Goal: Transaction & Acquisition: Purchase product/service

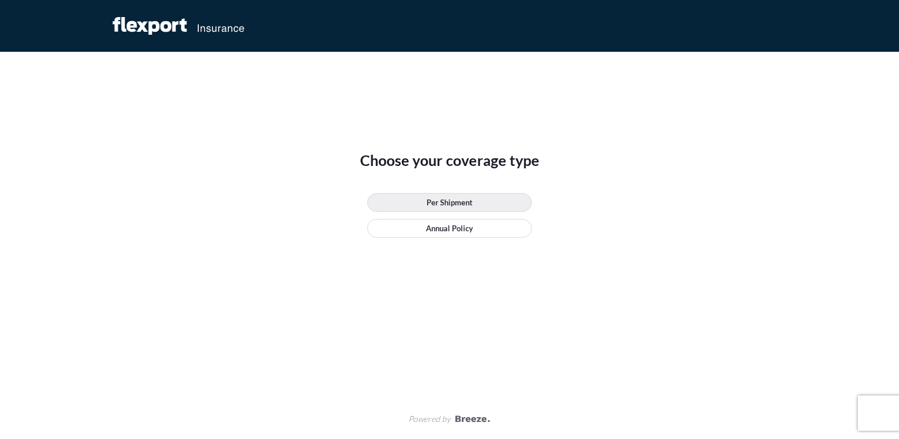
click at [479, 209] on link "Per Shipment" at bounding box center [449, 202] width 165 height 19
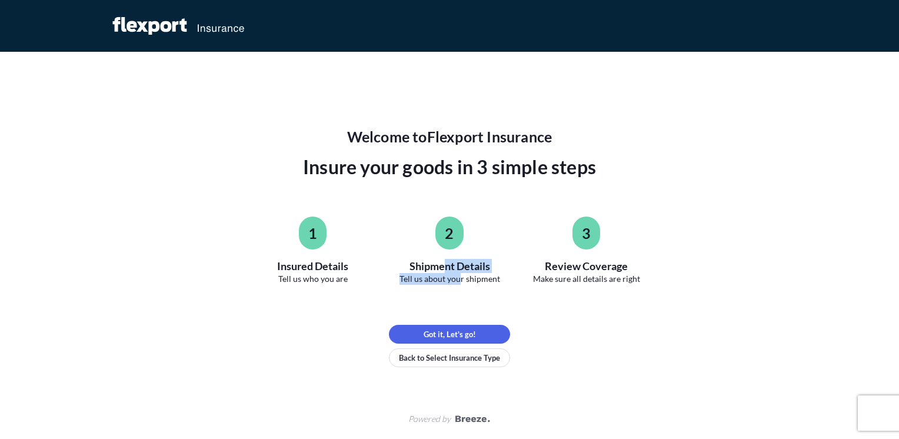
drag, startPoint x: 458, startPoint y: 278, endPoint x: 442, endPoint y: 267, distance: 18.6
click at [442, 267] on div "2 Shipment Details Tell us about your shipment" at bounding box center [449, 250] width 109 height 68
drag, startPoint x: 442, startPoint y: 267, endPoint x: 479, endPoint y: 286, distance: 41.8
click at [479, 286] on div "Welcome to Flexport Insurance Insure your goods in 3 simple steps 1 Insured Det…" at bounding box center [449, 247] width 529 height 240
drag, startPoint x: 582, startPoint y: 283, endPoint x: 561, endPoint y: 262, distance: 30.4
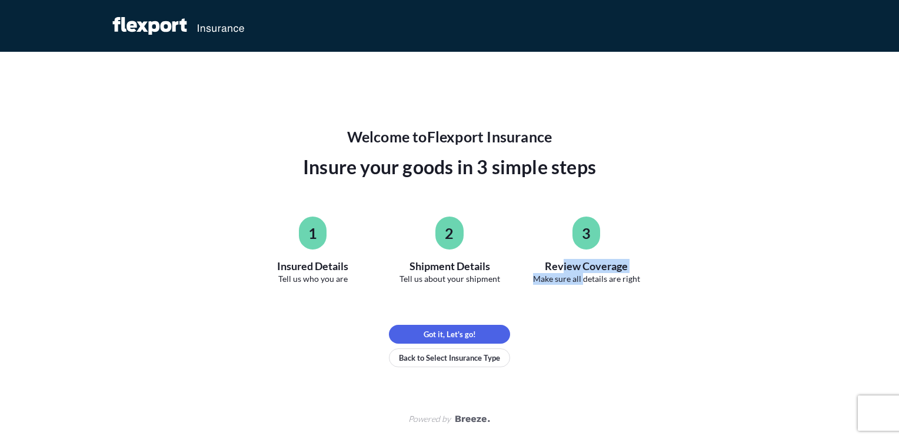
click at [561, 262] on div "3 Review Coverage Make sure all details are right" at bounding box center [586, 250] width 109 height 68
drag, startPoint x: 561, startPoint y: 262, endPoint x: 570, endPoint y: 284, distance: 24.3
click at [570, 284] on span "Make sure all details are right" at bounding box center [586, 279] width 107 height 12
click at [609, 275] on span "Make sure all details are right" at bounding box center [586, 279] width 107 height 12
drag, startPoint x: 623, startPoint y: 284, endPoint x: 567, endPoint y: 261, distance: 60.4
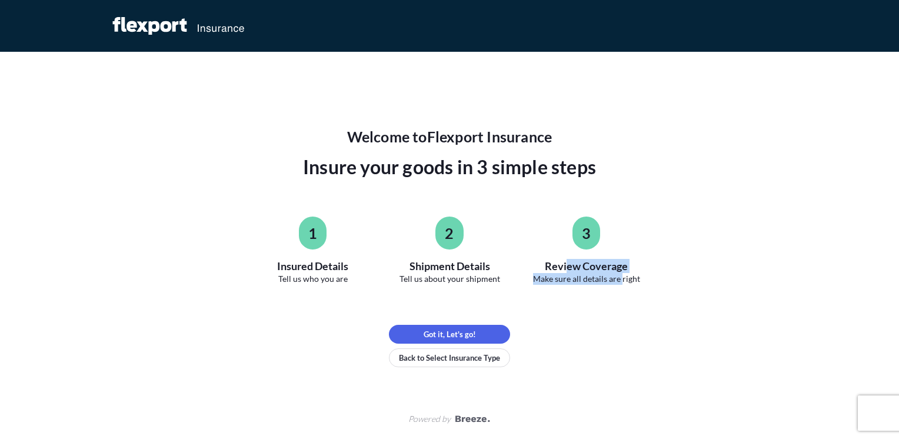
click at [567, 261] on div "3 Review Coverage Make sure all details are right" at bounding box center [586, 250] width 109 height 68
drag, startPoint x: 567, startPoint y: 261, endPoint x: 588, endPoint y: 312, distance: 55.7
click at [588, 312] on div "Welcome to Flexport Insurance Insure your goods in 3 simple steps 1 Insured Det…" at bounding box center [449, 247] width 529 height 240
